Goal: Task Accomplishment & Management: Complete application form

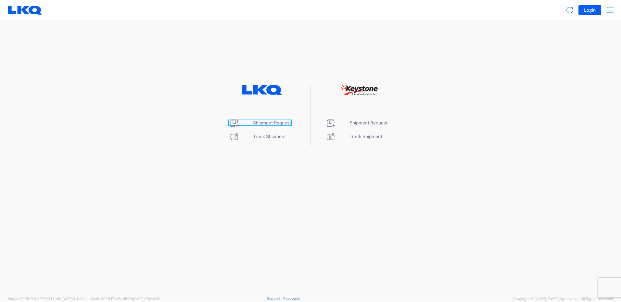
click at [273, 124] on span "Shipment Request" at bounding box center [272, 122] width 38 height 5
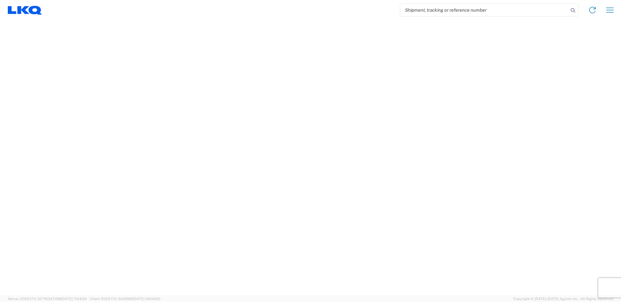
select select "FULL"
select select "LBS"
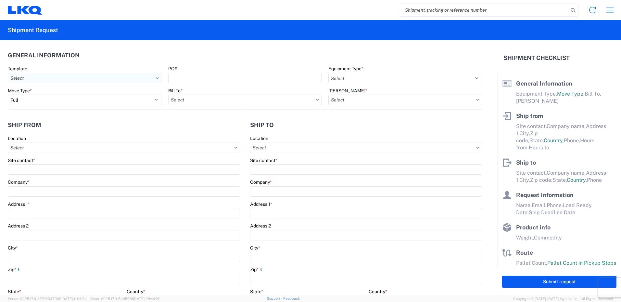
click at [117, 77] on input "Template" at bounding box center [85, 78] width 154 height 10
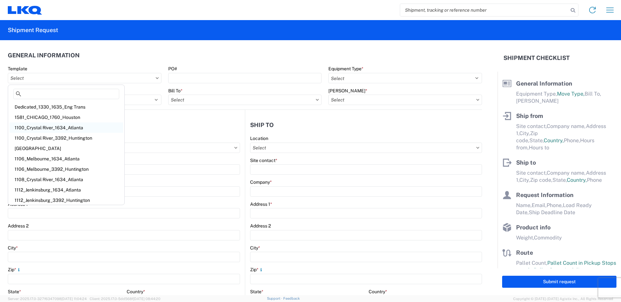
scroll to position [2, 0]
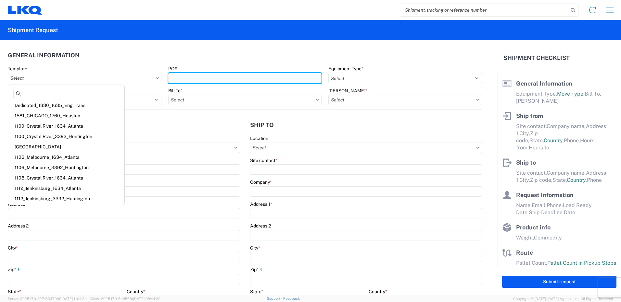
drag, startPoint x: 221, startPoint y: 77, endPoint x: 217, endPoint y: 79, distance: 4.5
click at [221, 77] on input "PO#" at bounding box center [245, 78] width 154 height 10
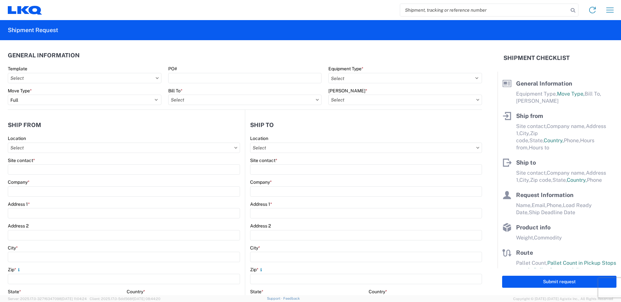
click at [237, 63] on agx-form-section "General Information Template PO# Equipment Type * Select 53’ Dry Van Flatbed Dr…" at bounding box center [245, 79] width 474 height 62
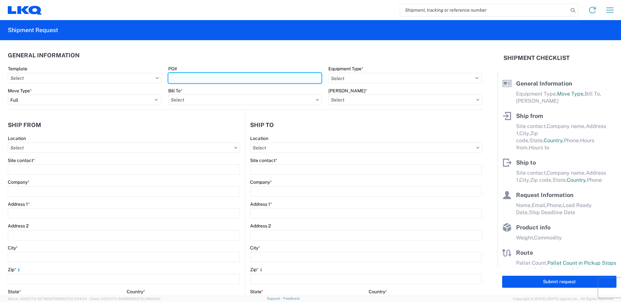
click at [241, 78] on input "PO#" at bounding box center [245, 78] width 154 height 10
paste input "T31352"
type input "T31352"
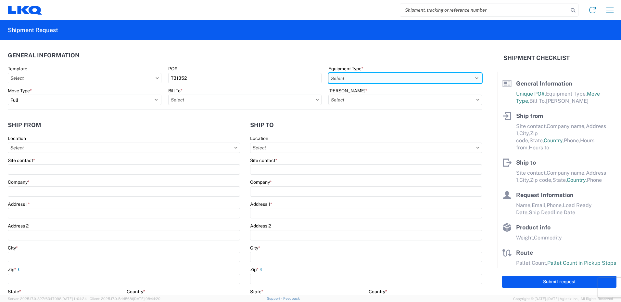
click at [334, 77] on select "Select 53’ Dry Van Flatbed Dropdeck (van) Lowboy (flatbed) Rail" at bounding box center [405, 78] width 154 height 10
select select "STDV"
click at [328, 73] on select "Select 53’ Dry Van Flatbed Dropdeck (van) Lowboy (flatbed) Rail" at bounding box center [405, 78] width 154 height 10
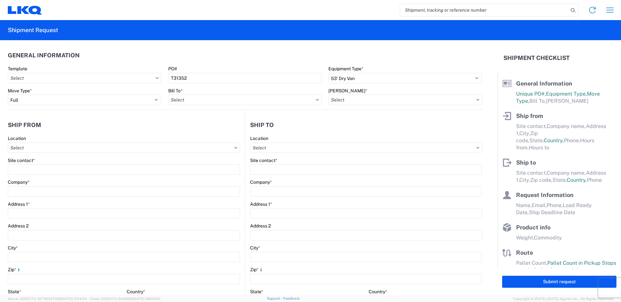
click at [187, 105] on agx-form-control-wrapper-v2 "Bill To *" at bounding box center [245, 99] width 160 height 22
click at [193, 97] on input "Bill To *" at bounding box center [245, 100] width 154 height 10
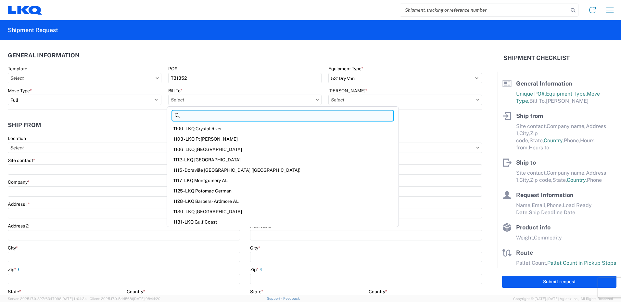
paste input "3392- Transmetco"
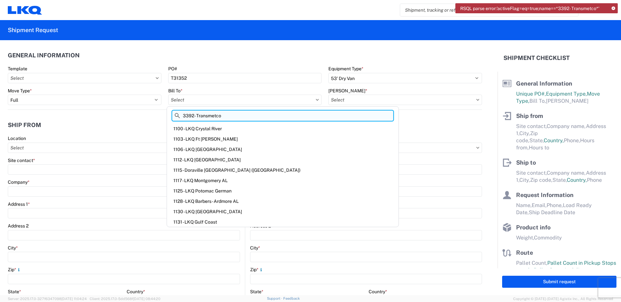
click at [238, 114] on input "3392- Transmetco" at bounding box center [282, 116] width 221 height 10
type input "3392"
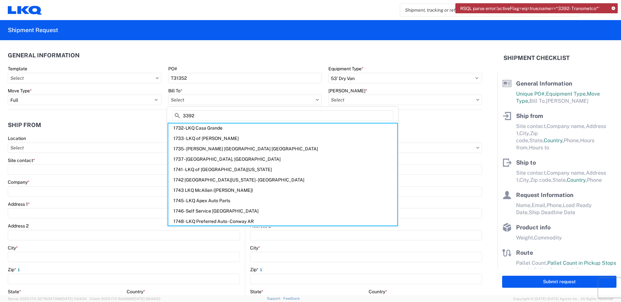
scroll to position [1915, 0]
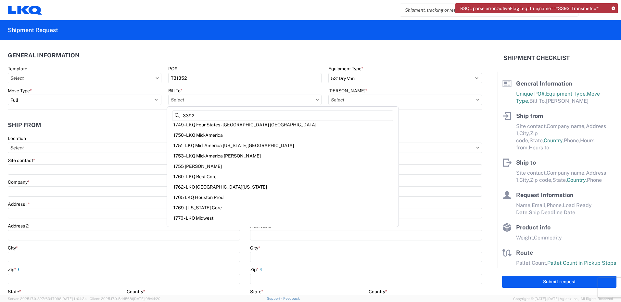
click at [178, 115] on icon at bounding box center [177, 116] width 5 height 5
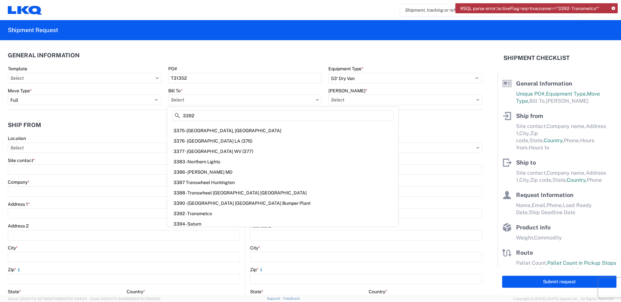
scroll to position [4393, 0]
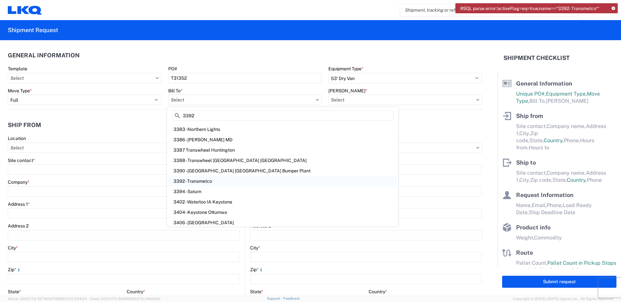
click at [198, 181] on div "3392 - Transmetco" at bounding box center [282, 181] width 229 height 10
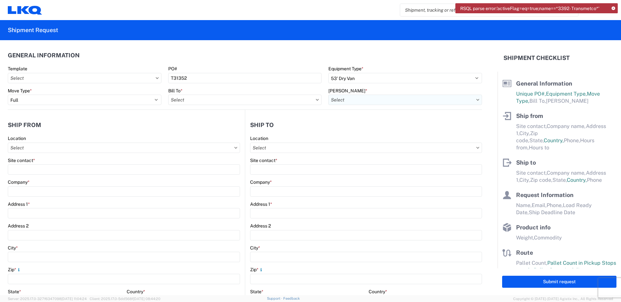
type input "3392 - Transmetco"
click at [360, 95] on input "[PERSON_NAME] *" at bounding box center [405, 100] width 154 height 10
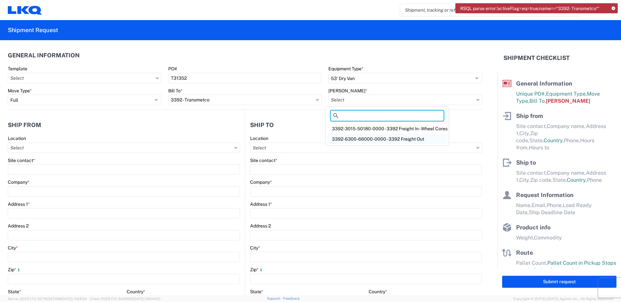
paste input "3392-3015-50180-0000"
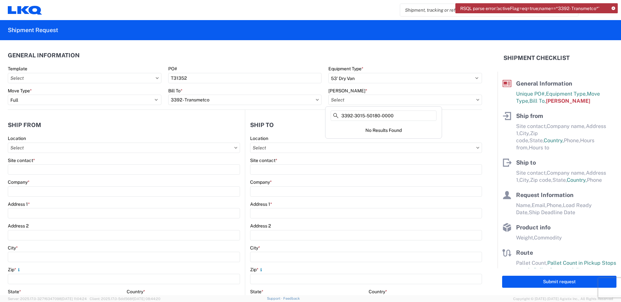
scroll to position [27, 0]
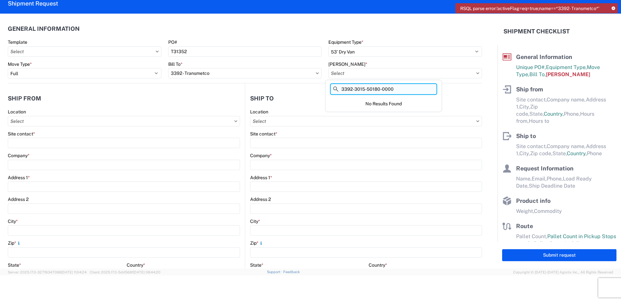
click at [399, 90] on input "3392-3015-50180-0000" at bounding box center [383, 89] width 106 height 10
type input "3"
type input "3392"
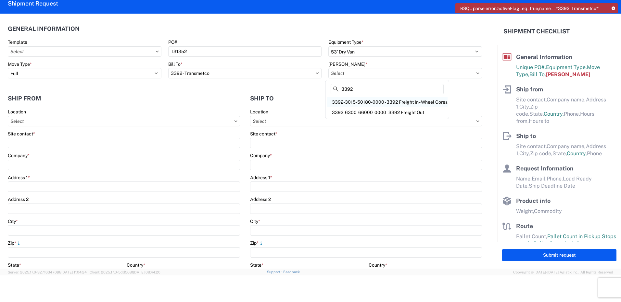
click at [422, 102] on div "3392-3015-50180-0000 - 3392 Freight In - Wheel Cores" at bounding box center [387, 102] width 121 height 10
type input "3392-3015-50180-0000 - 3392 Freight In - Wheel Cores"
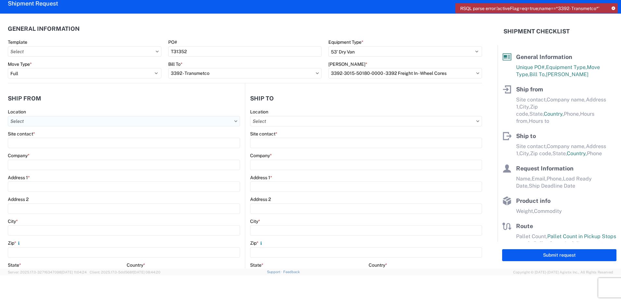
click at [84, 120] on input "Location" at bounding box center [124, 121] width 232 height 10
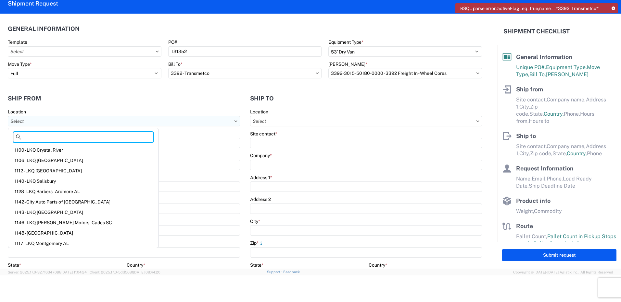
paste input "001164"
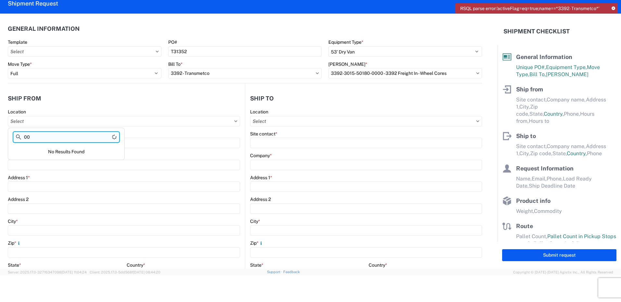
type input "0"
click at [71, 139] on input "[GEOGRAPHIC_DATA]" at bounding box center [66, 137] width 106 height 10
click at [17, 136] on icon at bounding box center [18, 137] width 5 height 5
click at [18, 136] on icon at bounding box center [18, 137] width 5 height 5
click at [78, 136] on input "[GEOGRAPHIC_DATA]" at bounding box center [66, 137] width 106 height 10
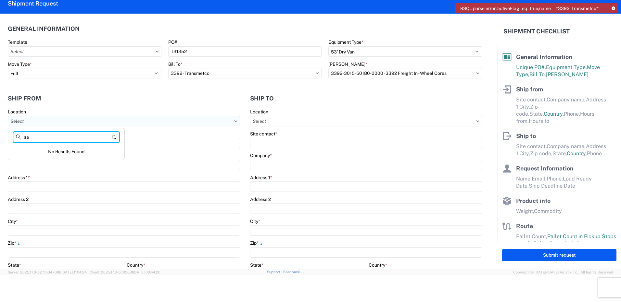
type input "s"
click at [102, 121] on input "Location" at bounding box center [124, 121] width 232 height 10
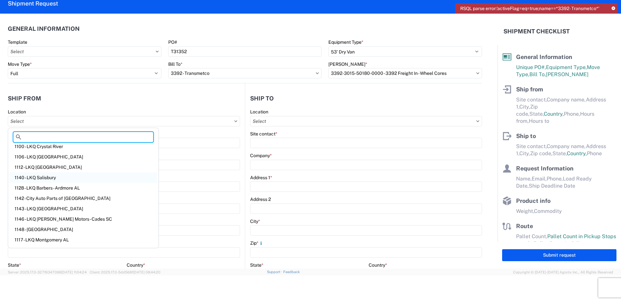
scroll to position [0, 0]
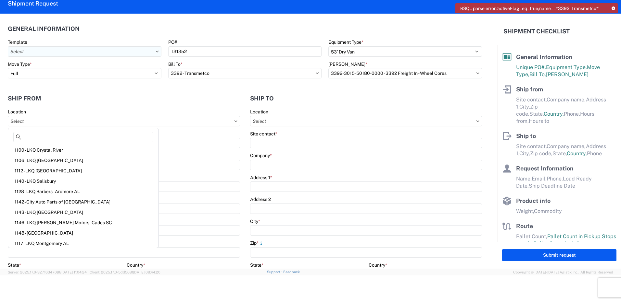
click at [105, 52] on input "Template" at bounding box center [85, 51] width 154 height 10
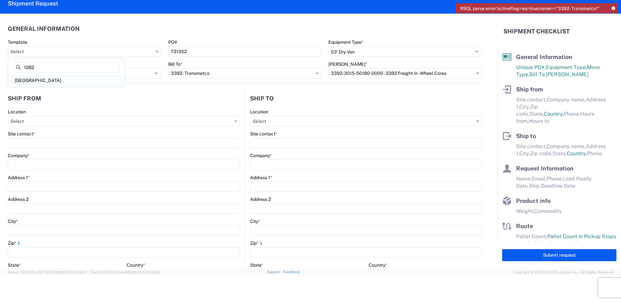
type input "1282"
click at [58, 80] on div "[GEOGRAPHIC_DATA]" at bounding box center [66, 80] width 114 height 10
type input "[GEOGRAPHIC_DATA]"
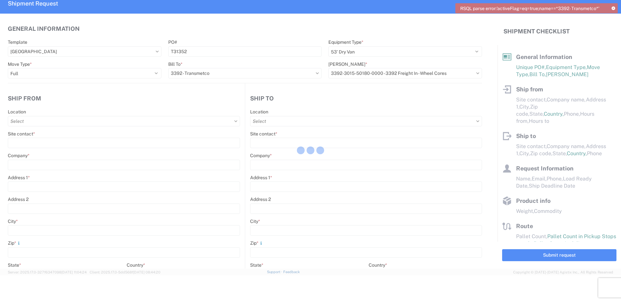
select select
type input "Shipping"
type input "LKQ Pick Your Part - [GEOGRAPHIC_DATA]"
type input "[STREET_ADDRESS]"
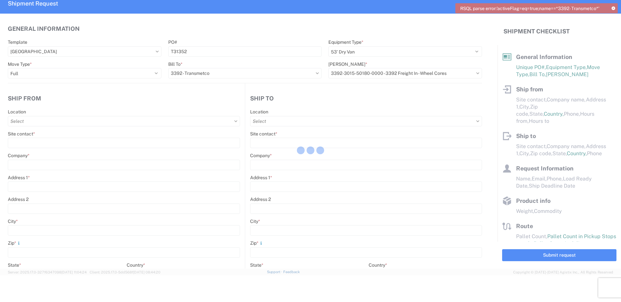
type input "[GEOGRAPHIC_DATA]"
type input "90670"
type input "Receiving"
type input "Transmetco"
type input "[STREET_ADDRESS]"
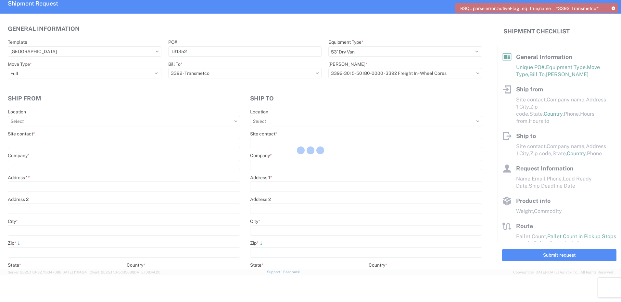
type input "Huntington"
type input "46750"
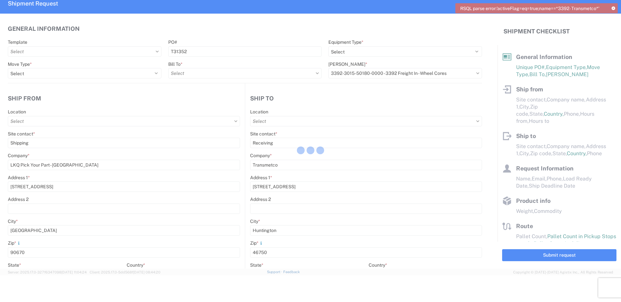
type input "[DATE]"
type textarea "Transmetco operates production 24/7 but only ships or receives on day shift"
type input "42000"
type input "Wheels"
type input "1"
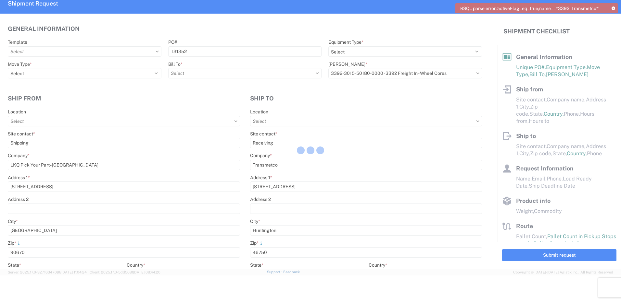
type input "12"
select select "IN"
select select "US"
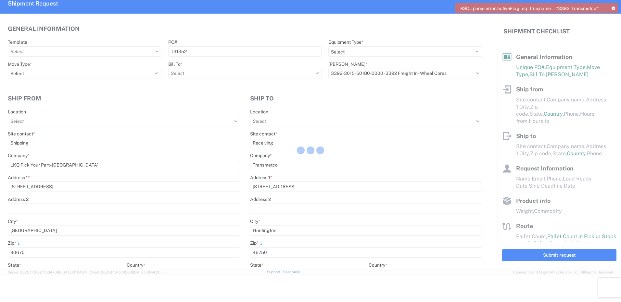
select select "US"
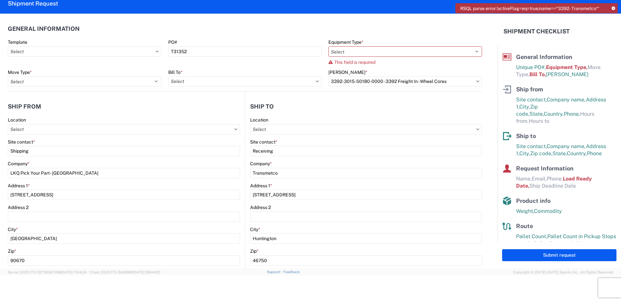
type input "1282 - Self Service [GEOGRAPHIC_DATA]"
type input "3392 - Transmetco"
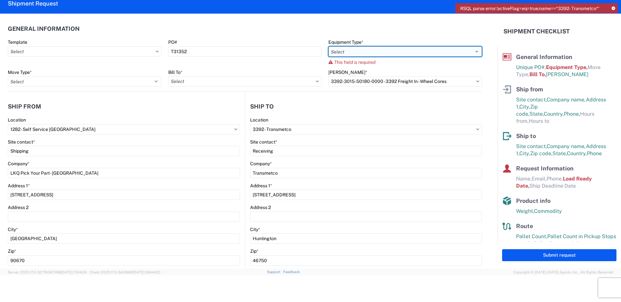
click at [358, 51] on select "Select 53’ Dry Van Flatbed Dropdeck (van) Lowboy (flatbed) Rail" at bounding box center [405, 51] width 154 height 10
select select "STDV"
click at [328, 46] on select "Select 53’ Dry Van Flatbed Dropdeck (van) Lowboy (flatbed) Rail" at bounding box center [405, 51] width 154 height 10
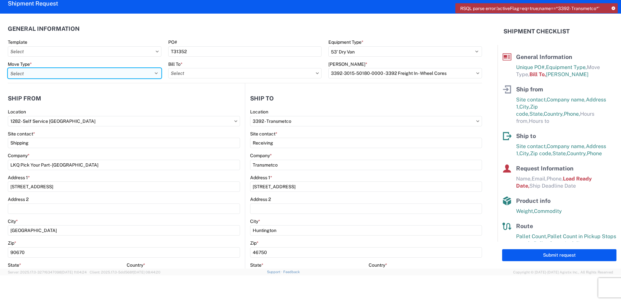
click at [121, 76] on select "Select Full Partial TL" at bounding box center [85, 73] width 154 height 10
select select "FULL"
click at [8, 68] on select "Select Full Partial TL" at bounding box center [85, 73] width 154 height 10
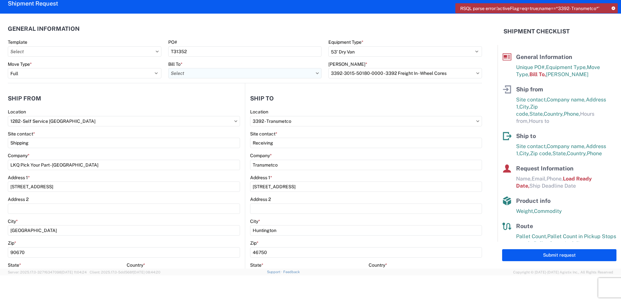
click at [230, 75] on input "Bill To *" at bounding box center [245, 73] width 154 height 10
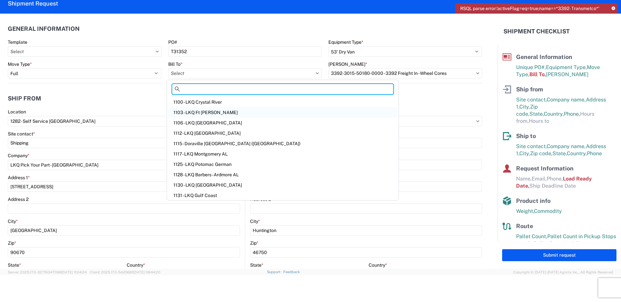
paste input "3392- Transmetco"
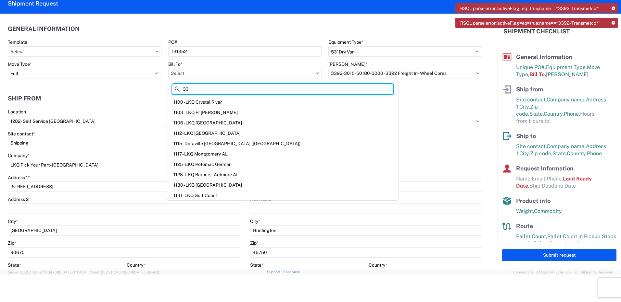
type input "3"
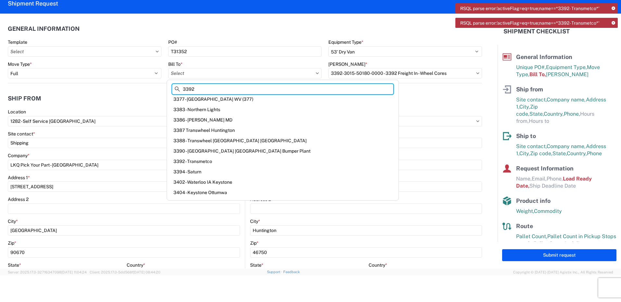
scroll to position [4414, 0]
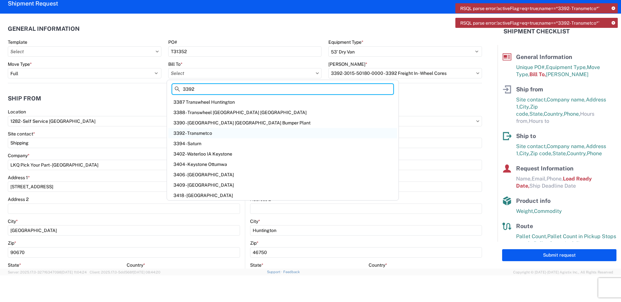
type input "3392"
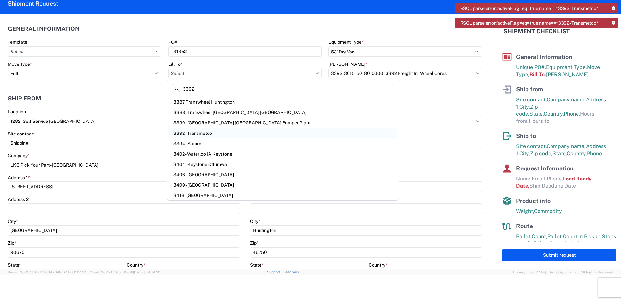
click at [197, 132] on div "3392 - Transmetco" at bounding box center [282, 133] width 229 height 10
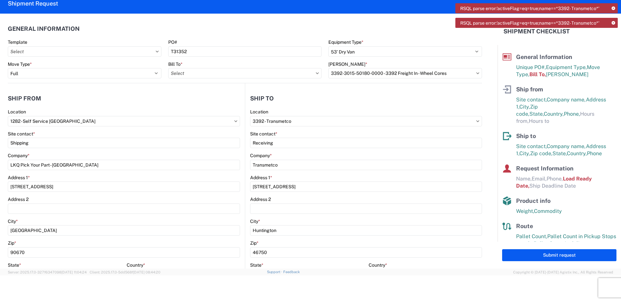
type input "3392 - Transmetco"
click at [375, 71] on input "[PERSON_NAME] *" at bounding box center [405, 73] width 154 height 10
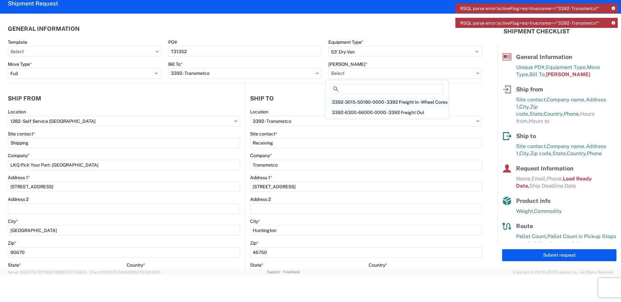
click at [375, 102] on div "3392-3015-50180-0000 - 3392 Freight In - Wheel Cores" at bounding box center [387, 102] width 121 height 10
type input "3392-3015-50180-0000 - 3392 Freight In - Wheel Cores"
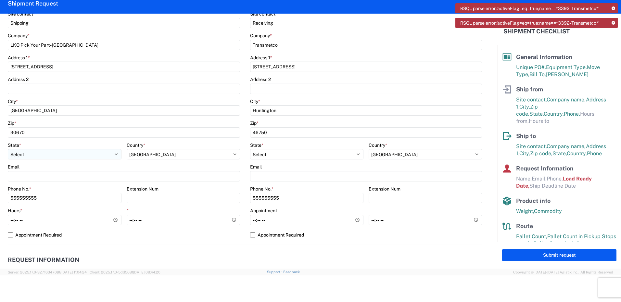
scroll to position [130, 0]
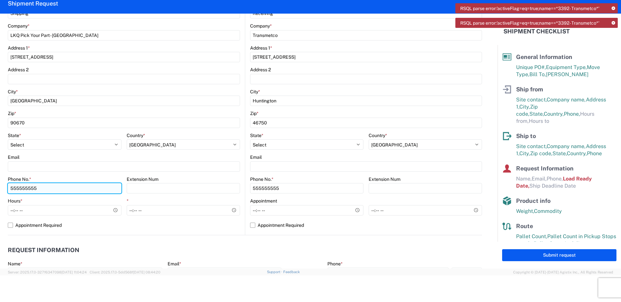
click at [65, 189] on input "555555555" at bounding box center [65, 188] width 114 height 10
drag, startPoint x: 65, startPoint y: 189, endPoint x: -1, endPoint y: 189, distance: 66.5
click at [0, 189] on html "RSQL parse error:'activeFlag=eq=true;name==*3392- Transmetco*' RSQL parse error…" at bounding box center [310, 151] width 621 height 302
type input "7143767415"
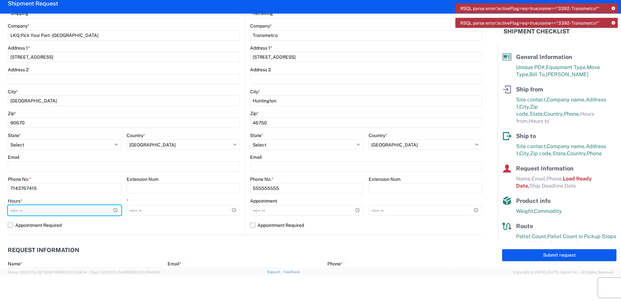
click at [68, 211] on input "Hours *" at bounding box center [65, 210] width 114 height 10
click at [10, 210] on input "Hours *" at bounding box center [65, 210] width 114 height 10
click at [114, 211] on input "Hours *" at bounding box center [65, 210] width 114 height 10
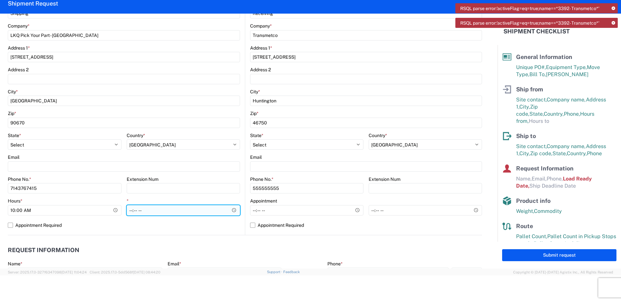
type input "10:00"
click at [142, 207] on input "*" at bounding box center [184, 210] width 114 height 10
click at [233, 211] on input "*" at bounding box center [184, 210] width 114 height 10
type input "13:00"
click at [196, 223] on label "Appointment Required" at bounding box center [124, 225] width 232 height 10
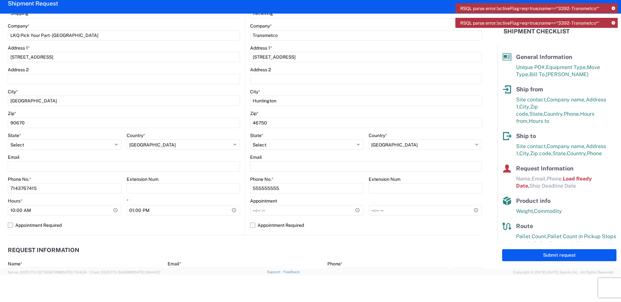
click at [0, 0] on input "Appointment Required" at bounding box center [0, 0] width 0 height 0
select select "US"
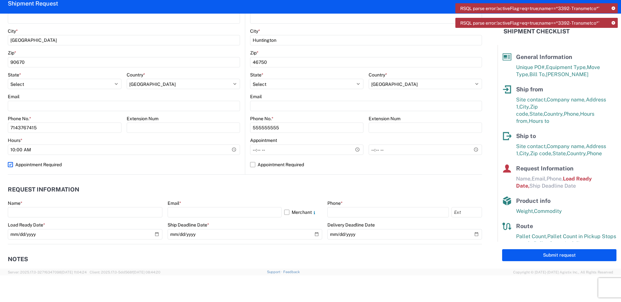
scroll to position [195, 0]
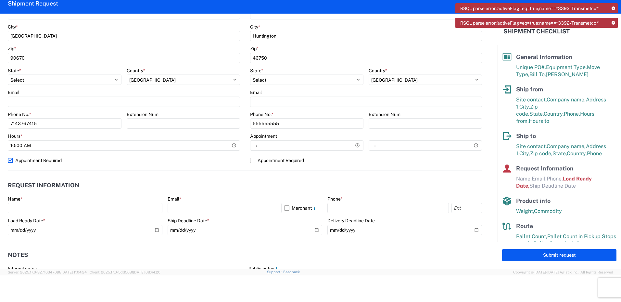
click at [11, 161] on label "Appointment Required" at bounding box center [124, 160] width 232 height 10
click at [0, 0] on input "Appointment Required" at bounding box center [0, 0] width 0 height 0
select select "US"
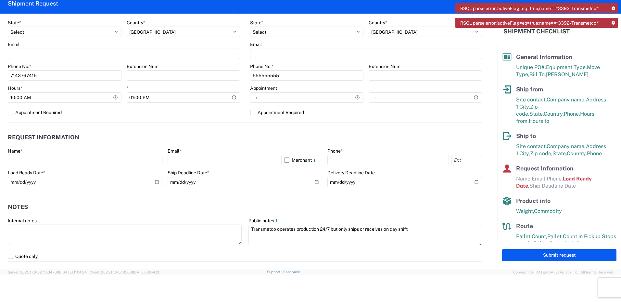
scroll to position [260, 0]
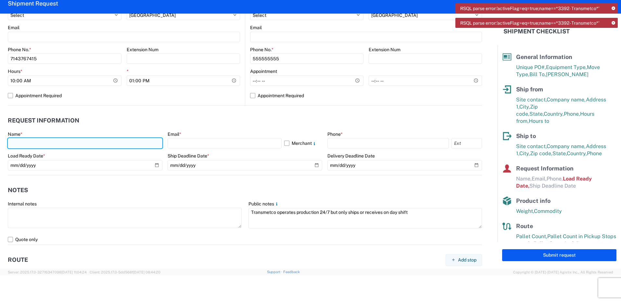
click at [81, 143] on input "text" at bounding box center [85, 143] width 154 height 10
type input "[PERSON_NAME]"
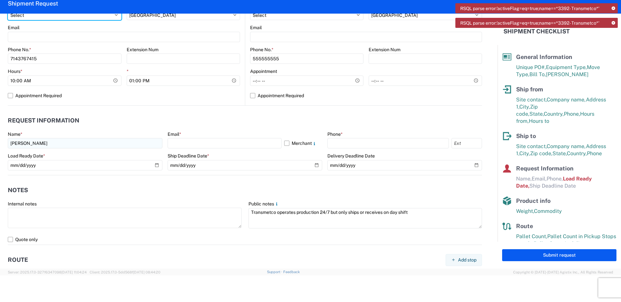
select select "IN"
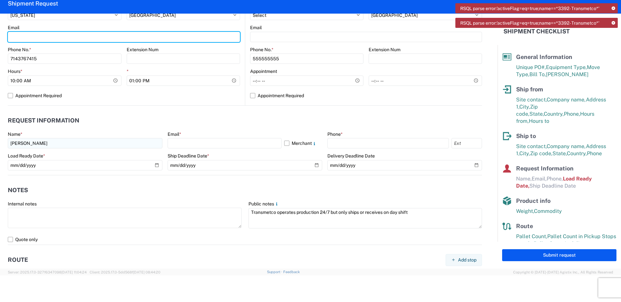
type input "[EMAIL_ADDRESS][DOMAIN_NAME]"
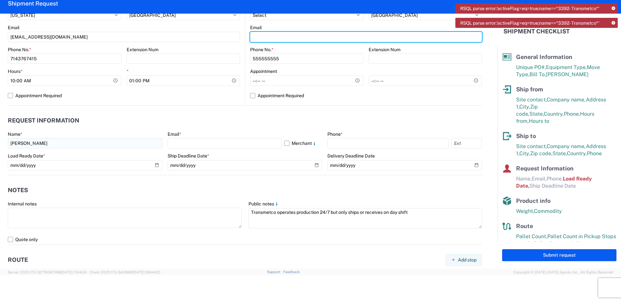
type input "[EMAIL_ADDRESS][DOMAIN_NAME]"
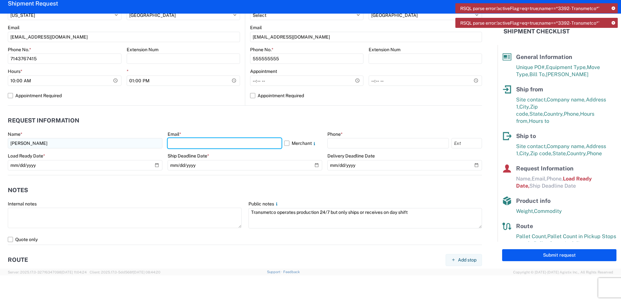
type input "[EMAIL_ADDRESS][DOMAIN_NAME]"
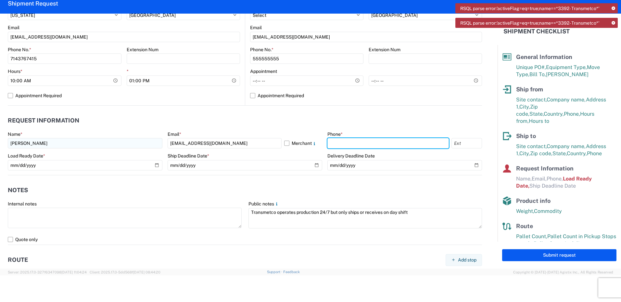
type input "7143767415"
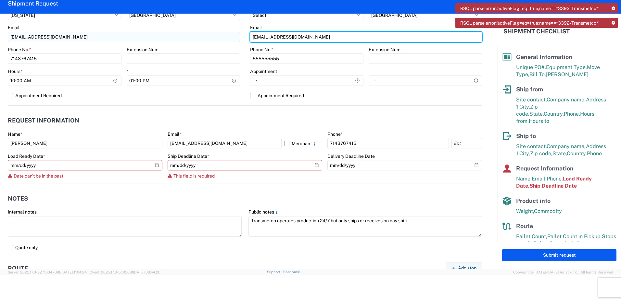
drag, startPoint x: 326, startPoint y: 36, endPoint x: 141, endPoint y: 39, distance: 185.7
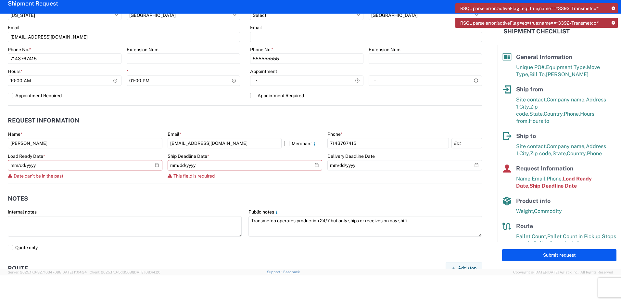
click at [240, 126] on header "Request Information" at bounding box center [245, 121] width 474 height 15
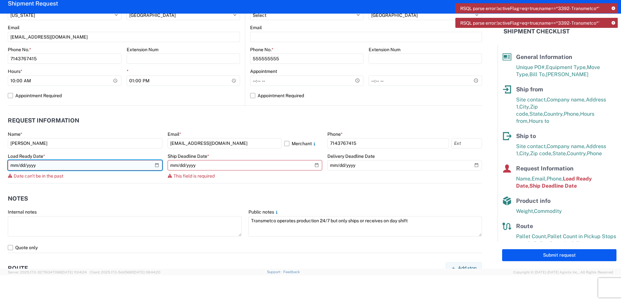
click at [153, 165] on input "[DATE]" at bounding box center [85, 165] width 154 height 10
type input "[DATE]"
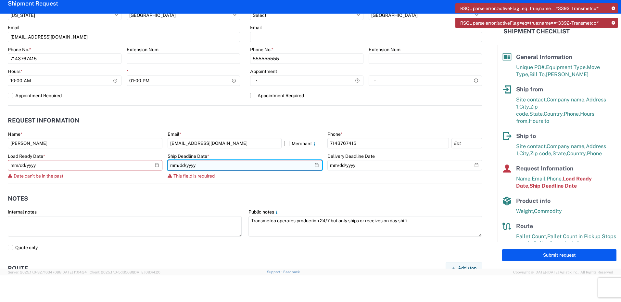
click at [313, 164] on input "date" at bounding box center [244, 165] width 154 height 10
type input "[DATE]"
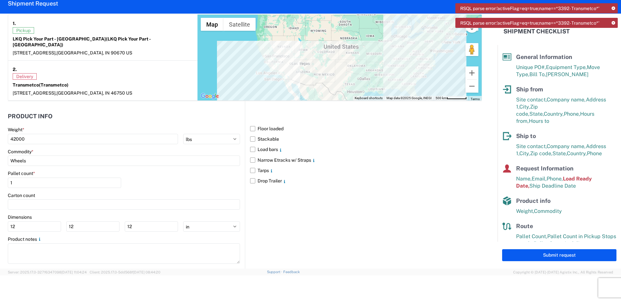
scroll to position [532, 0]
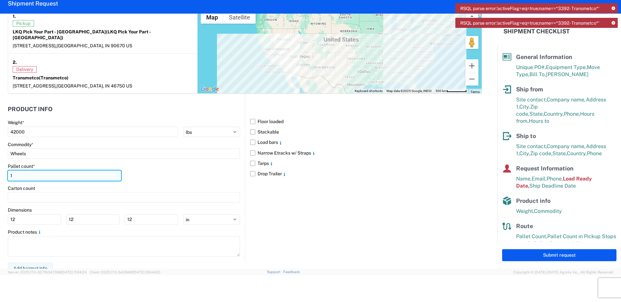
click at [31, 171] on input "1" at bounding box center [64, 176] width 113 height 10
drag, startPoint x: 31, startPoint y: 171, endPoint x: -1, endPoint y: 160, distance: 34.1
click at [0, 160] on html "RSQL parse error:'activeFlag=eq=true;name==*3392- Transmetco*' RSQL parse error…" at bounding box center [310, 151] width 621 height 302
type input "44"
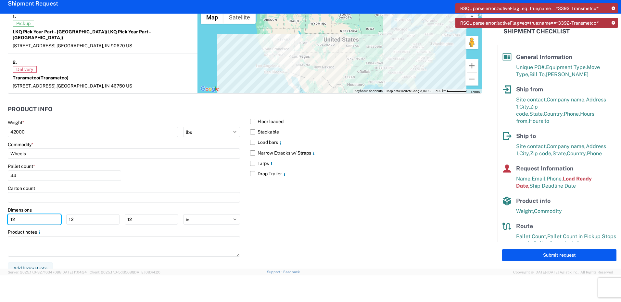
drag, startPoint x: 28, startPoint y: 215, endPoint x: -1, endPoint y: 216, distance: 28.9
click at [0, 216] on html "RSQL parse error:'activeFlag=eq=true;name==*3392- Transmetco*' RSQL parse error…" at bounding box center [310, 151] width 621 height 302
type input "48"
type input "40"
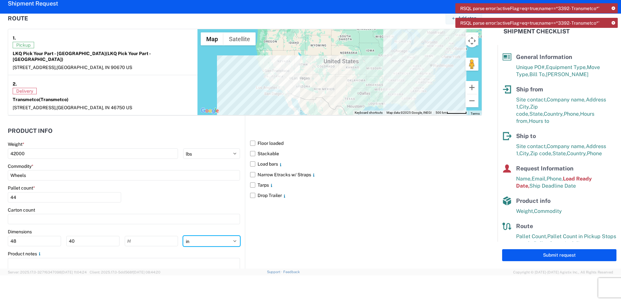
scroll to position [499, 0]
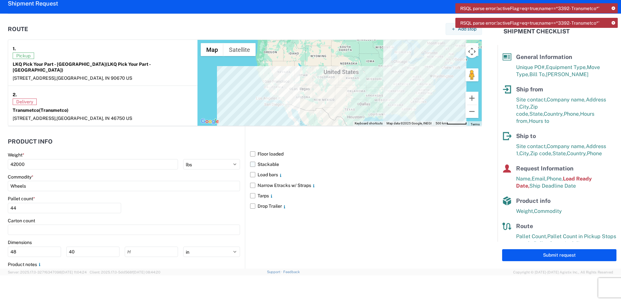
click at [251, 159] on label "Stackable" at bounding box center [366, 164] width 232 height 10
click at [0, 0] on input "Stackable" at bounding box center [0, 0] width 0 height 0
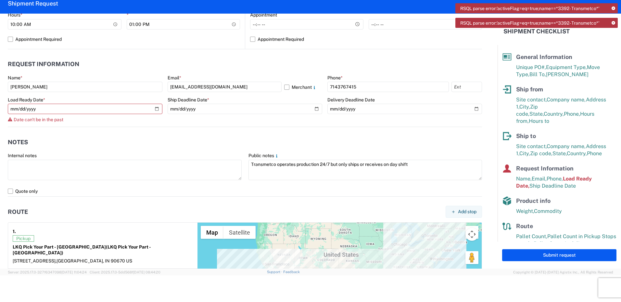
scroll to position [304, 0]
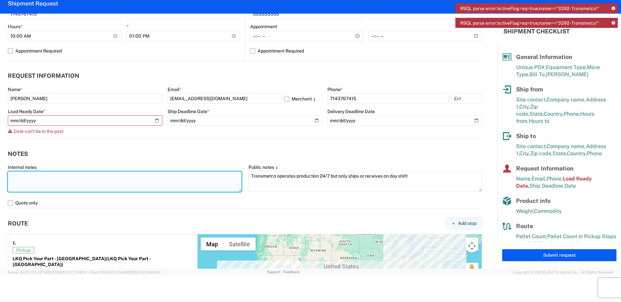
click at [80, 185] on textarea at bounding box center [125, 182] width 234 height 20
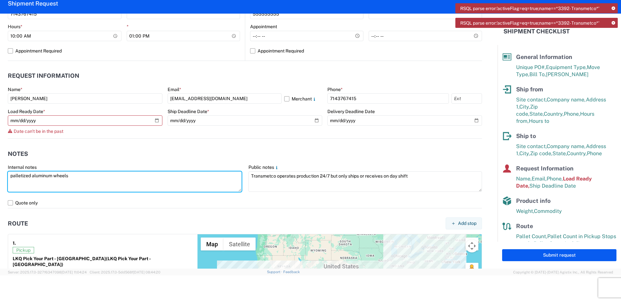
type textarea "palletized aluminum wheels"
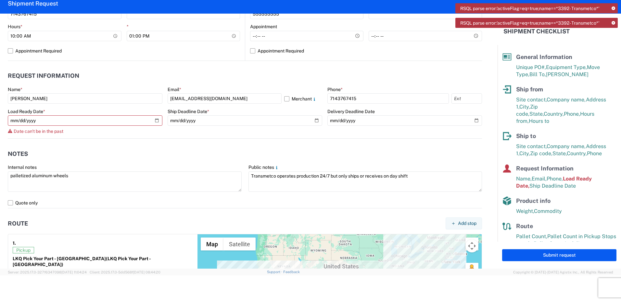
click at [149, 158] on header "Notes" at bounding box center [245, 154] width 474 height 15
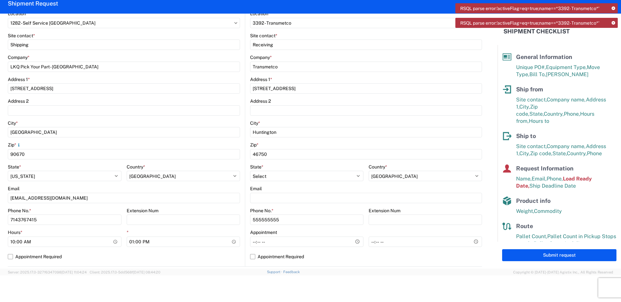
scroll to position [110, 0]
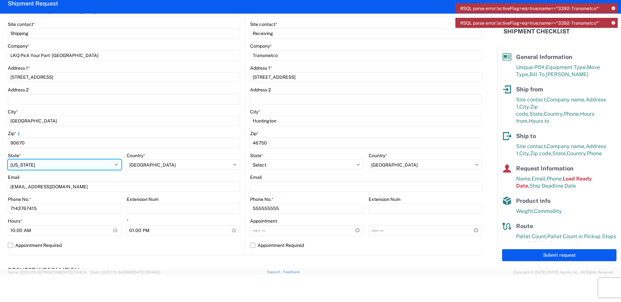
click at [58, 166] on select "Select [US_STATE] [US_STATE] [US_STATE] [US_STATE] Armed Forces Americas Armed …" at bounding box center [65, 165] width 114 height 10
select select "CA"
click at [8, 160] on select "Select [US_STATE] [US_STATE] [US_STATE] [US_STATE] Armed Forces Americas Armed …" at bounding box center [65, 165] width 114 height 10
click at [1, 126] on form "General Information Template PO# T31352 Equipment Type * Select 53’ Dry Van Fla…" at bounding box center [248, 141] width 497 height 255
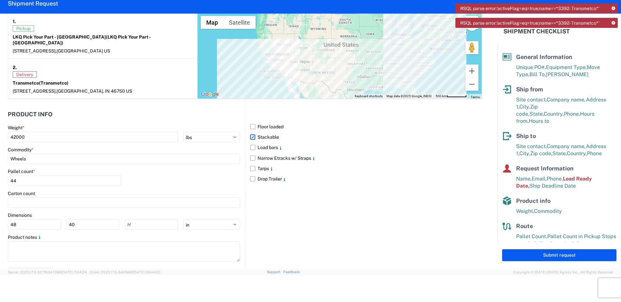
scroll to position [532, 0]
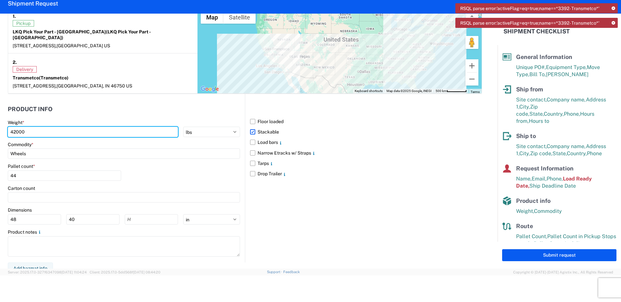
drag, startPoint x: 32, startPoint y: 127, endPoint x: -1, endPoint y: 127, distance: 33.1
click at [0, 127] on html "RSQL parse error:'activeFlag=eq=true;name==*3392- Transmetco*' RSQL parse error…" at bounding box center [310, 151] width 621 height 302
type input "45000"
click at [53, 107] on header "Product Info" at bounding box center [126, 109] width 237 height 15
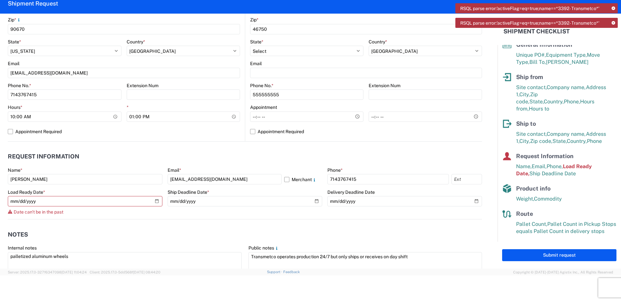
scroll to position [227, 0]
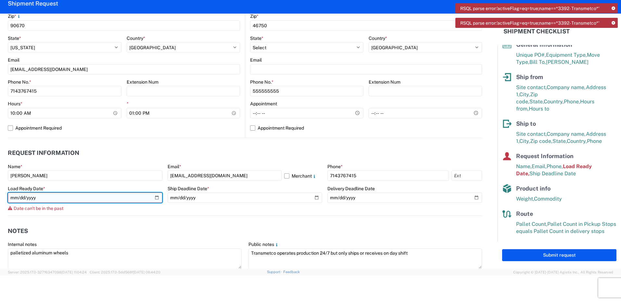
click at [156, 198] on input "[DATE]" at bounding box center [85, 198] width 154 height 10
type input "[DATE]"
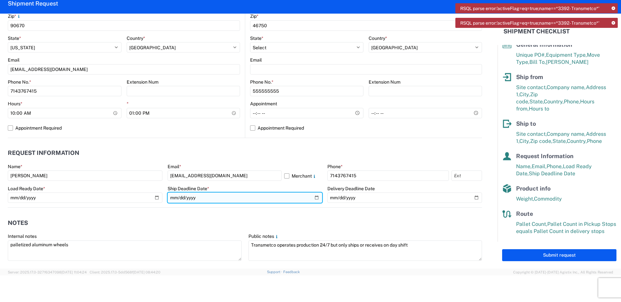
click at [212, 197] on input "[DATE]" at bounding box center [244, 198] width 154 height 10
click at [314, 198] on input "[DATE]" at bounding box center [244, 198] width 154 height 10
type input "[DATE]"
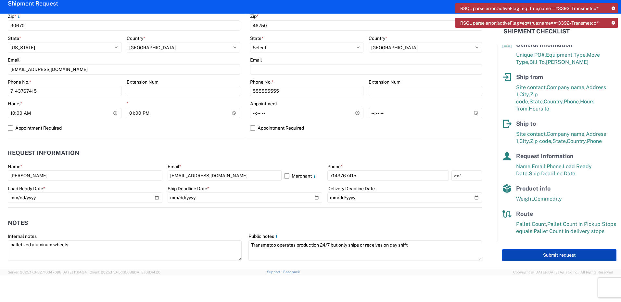
click at [535, 255] on button "Submit request" at bounding box center [559, 256] width 114 height 12
